Goal: Use online tool/utility: Utilize a website feature to perform a specific function

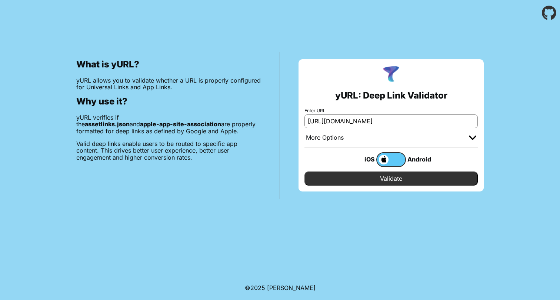
drag, startPoint x: 378, startPoint y: 121, endPoint x: 444, endPoint y: 121, distance: 66.3
click at [444, 121] on input "[URL][DOMAIN_NAME]" at bounding box center [390, 120] width 173 height 13
type input "[URL][DOMAIN_NAME]"
click at [400, 182] on input "Validate" at bounding box center [390, 178] width 173 height 14
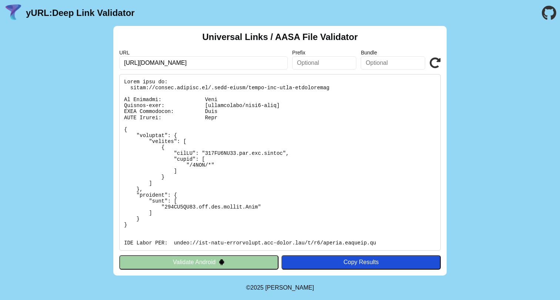
scroll to position [1, 0]
